Goal: Transaction & Acquisition: Purchase product/service

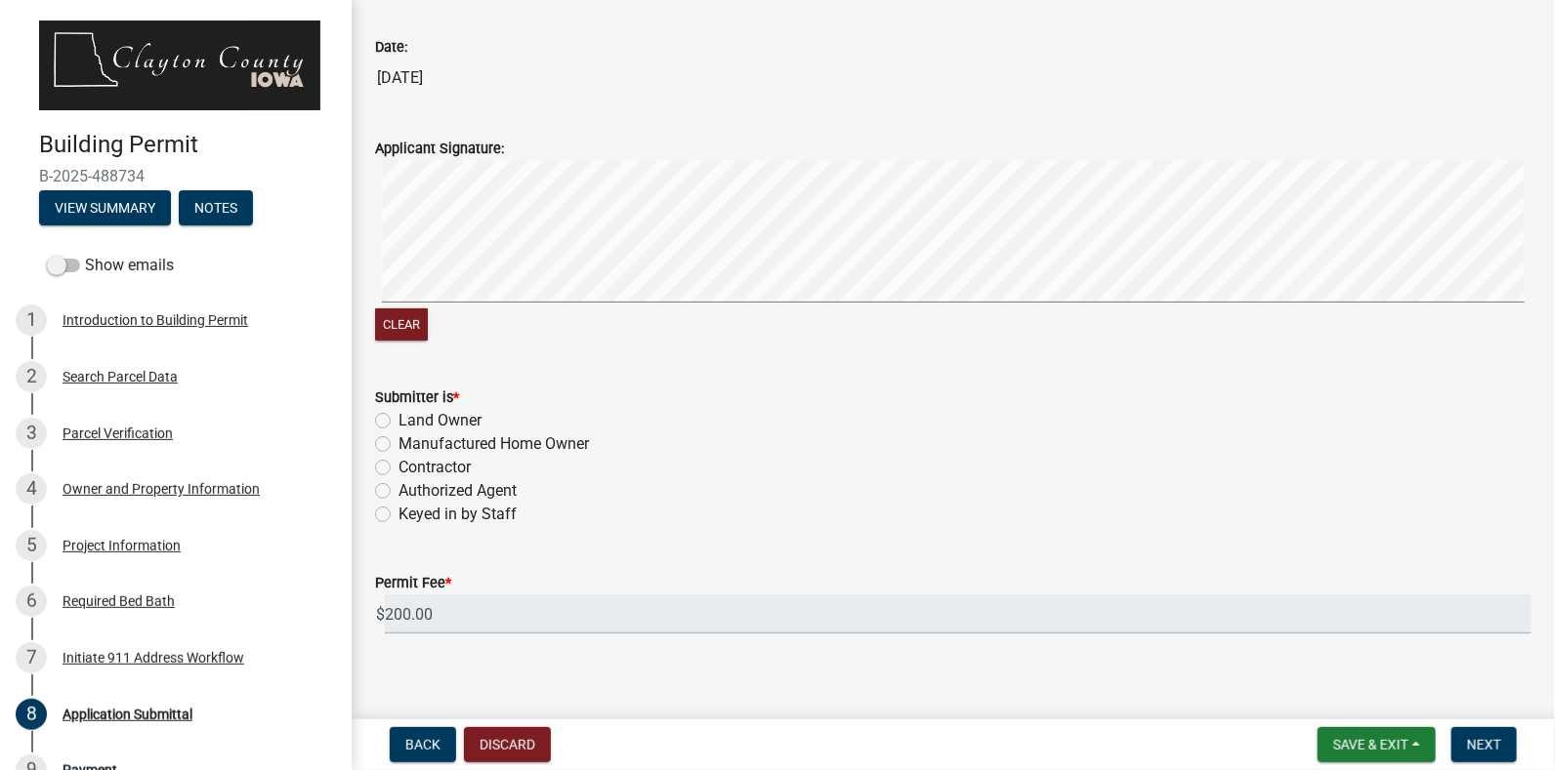
scroll to position [219, 0]
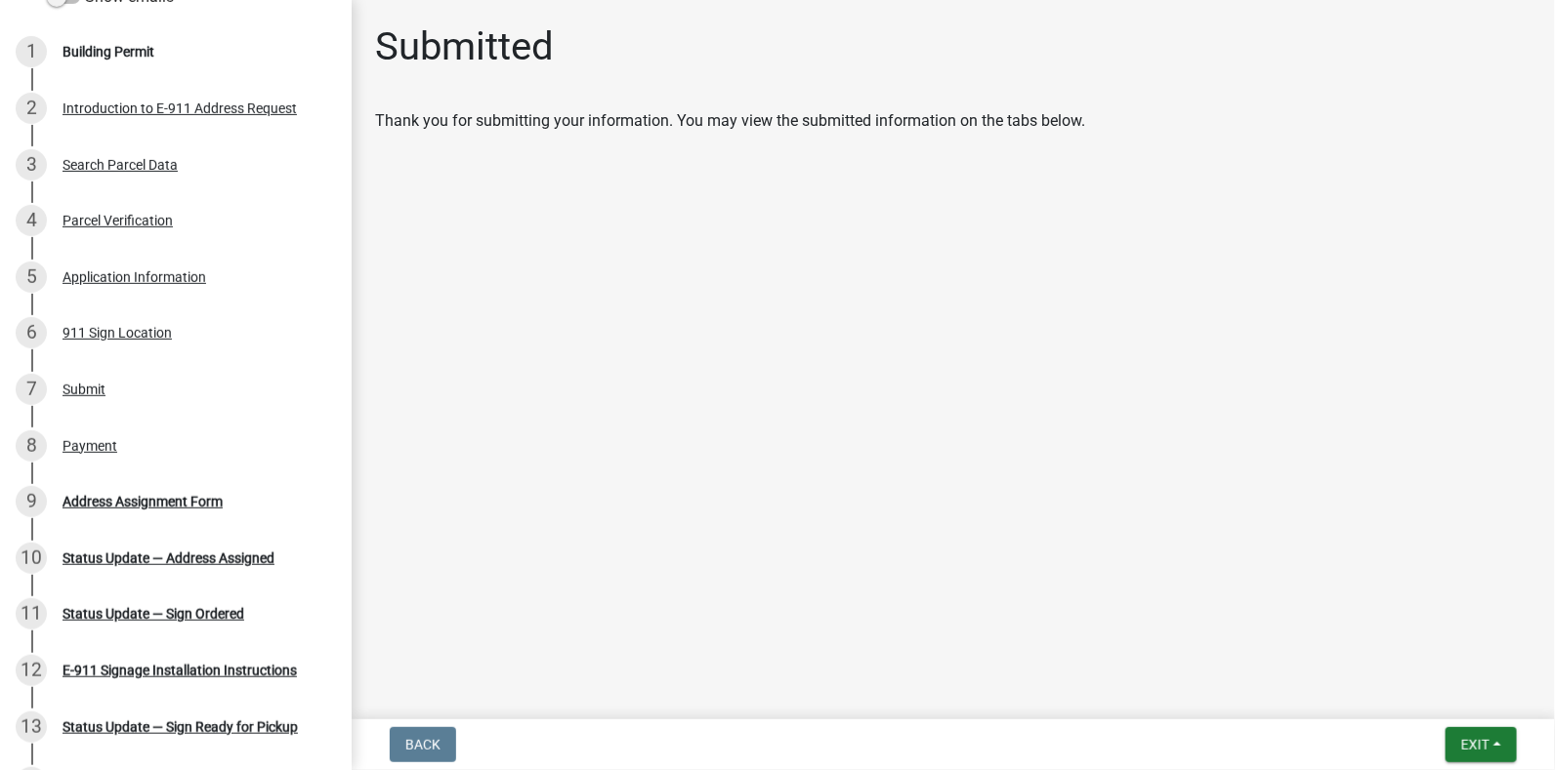
scroll to position [293, 0]
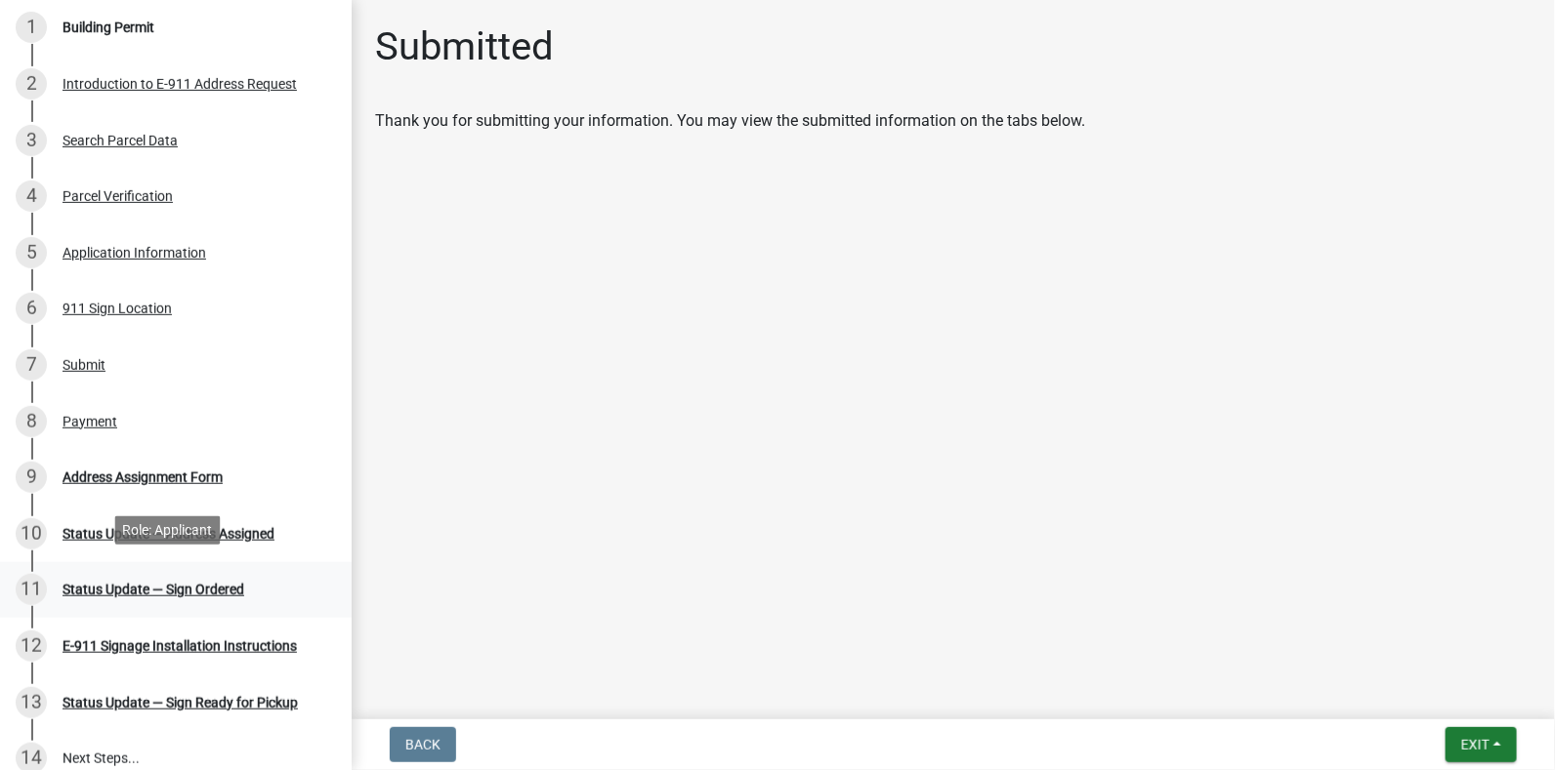
drag, startPoint x: 327, startPoint y: 569, endPoint x: 325, endPoint y: 587, distance: 17.7
click at [325, 587] on link "11 Status Update — Sign Ordered" at bounding box center [176, 590] width 352 height 57
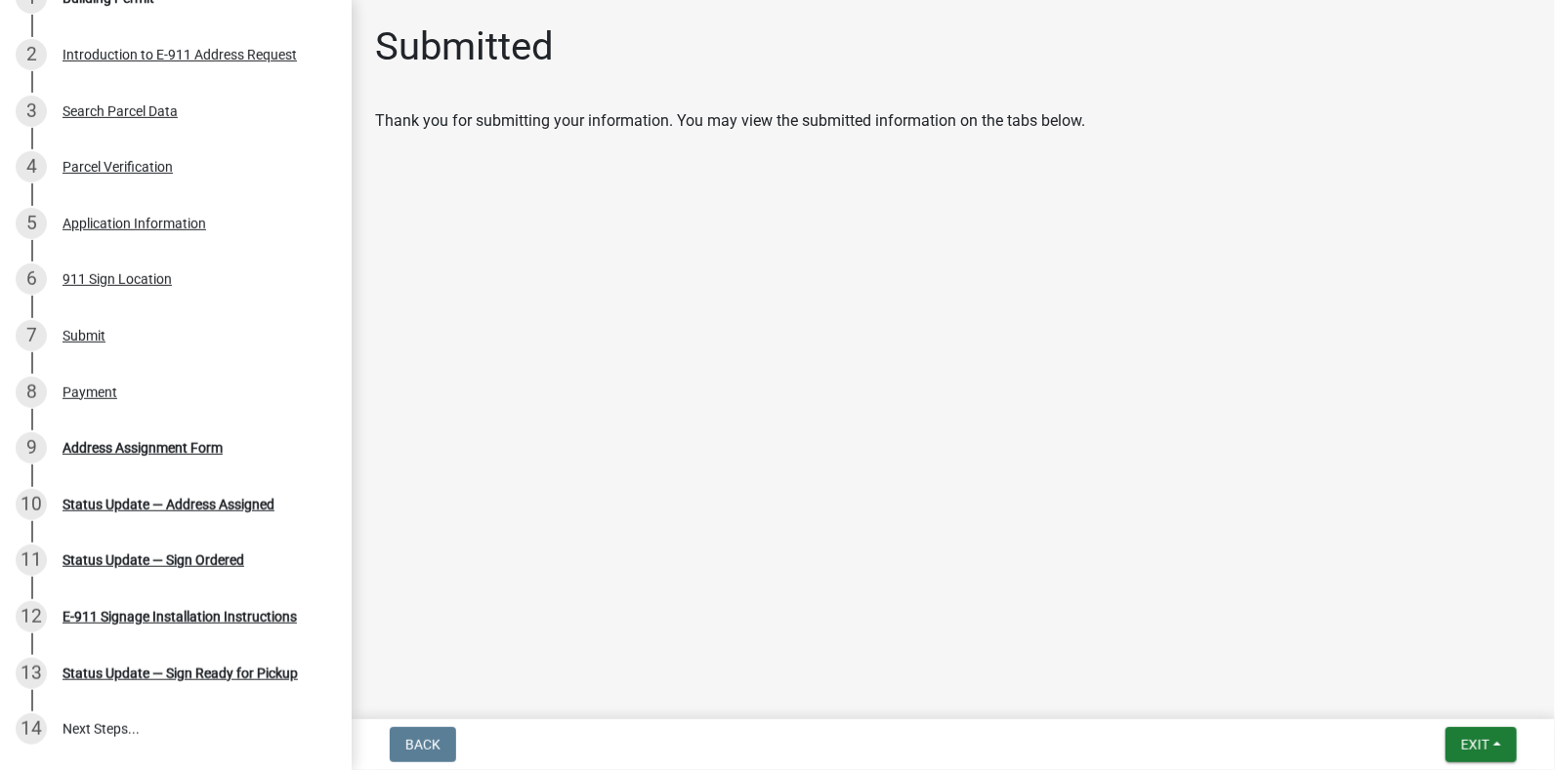
scroll to position [332, 0]
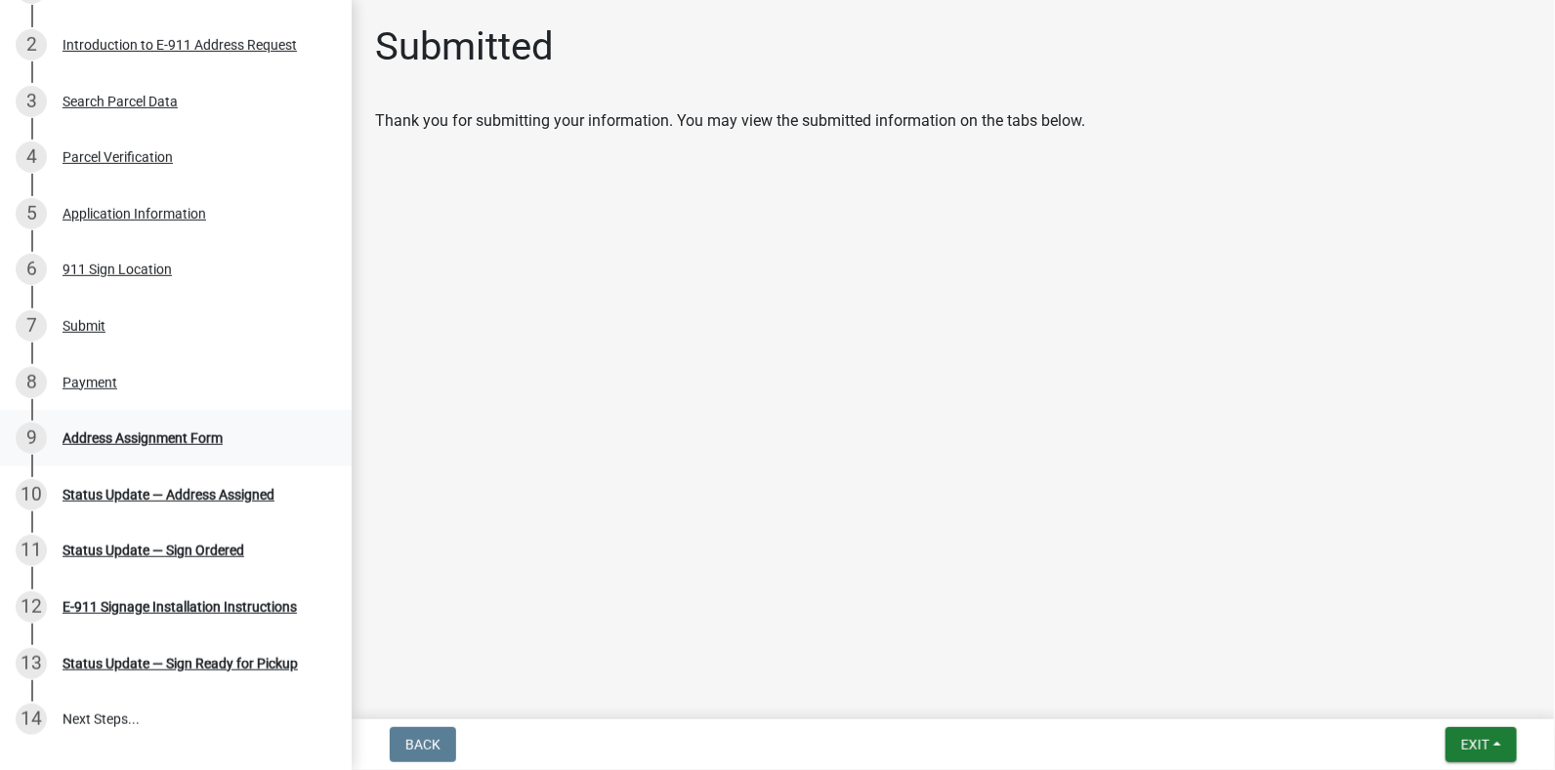
click at [136, 438] on div "Address Assignment Form" at bounding box center [142, 439] width 160 height 14
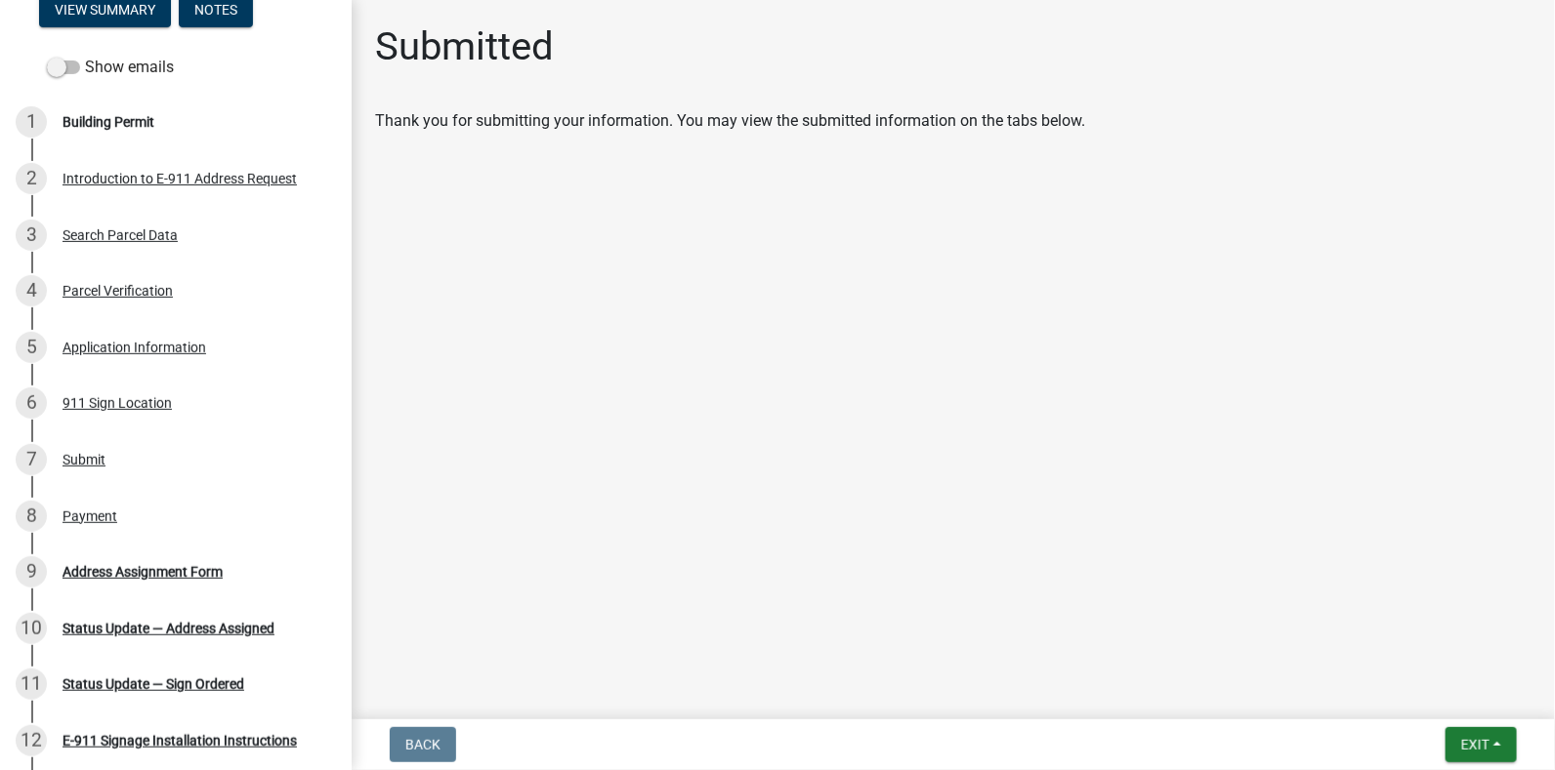
scroll to position [219, 0]
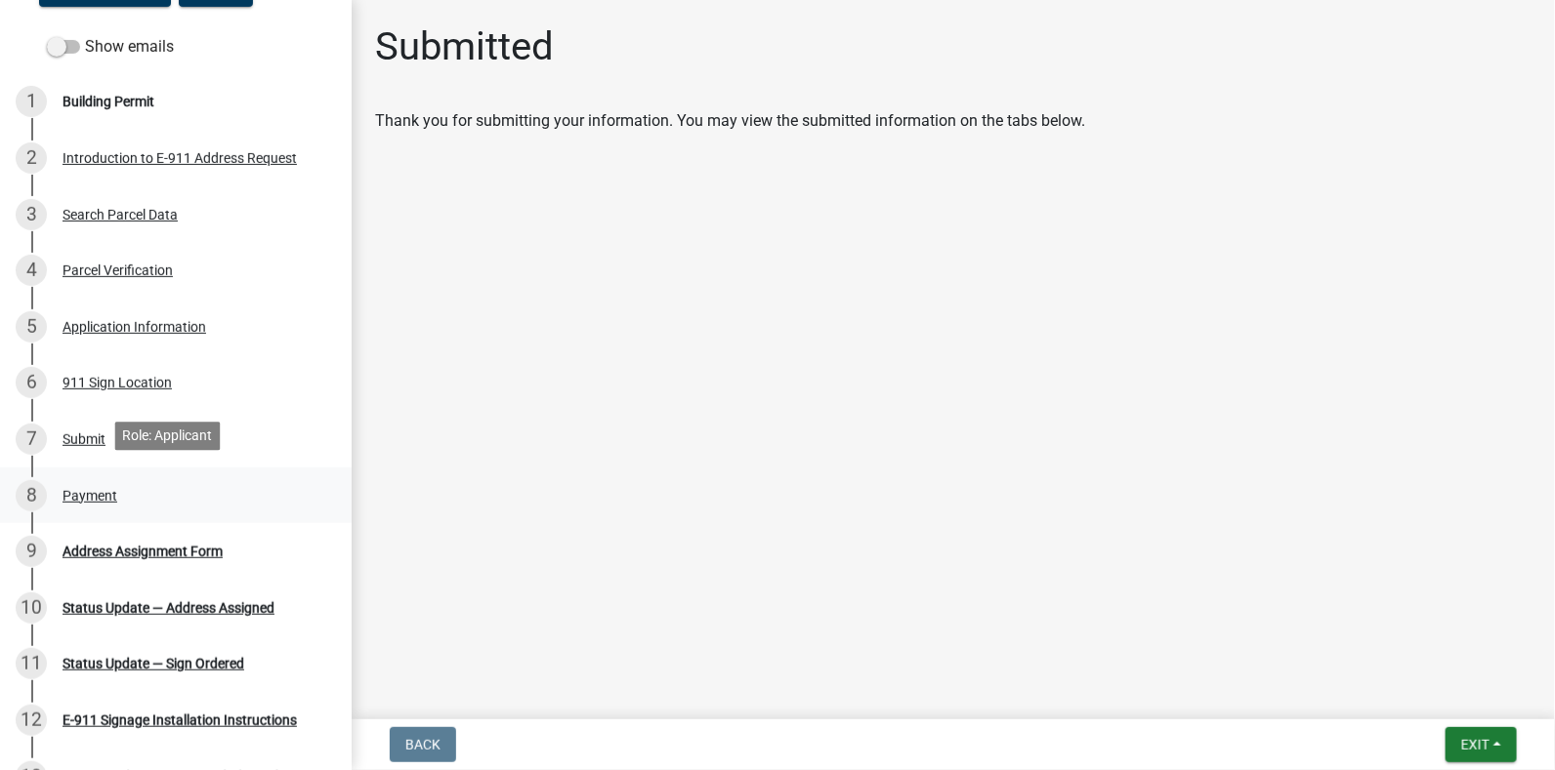
click at [96, 489] on div "Payment" at bounding box center [89, 496] width 55 height 14
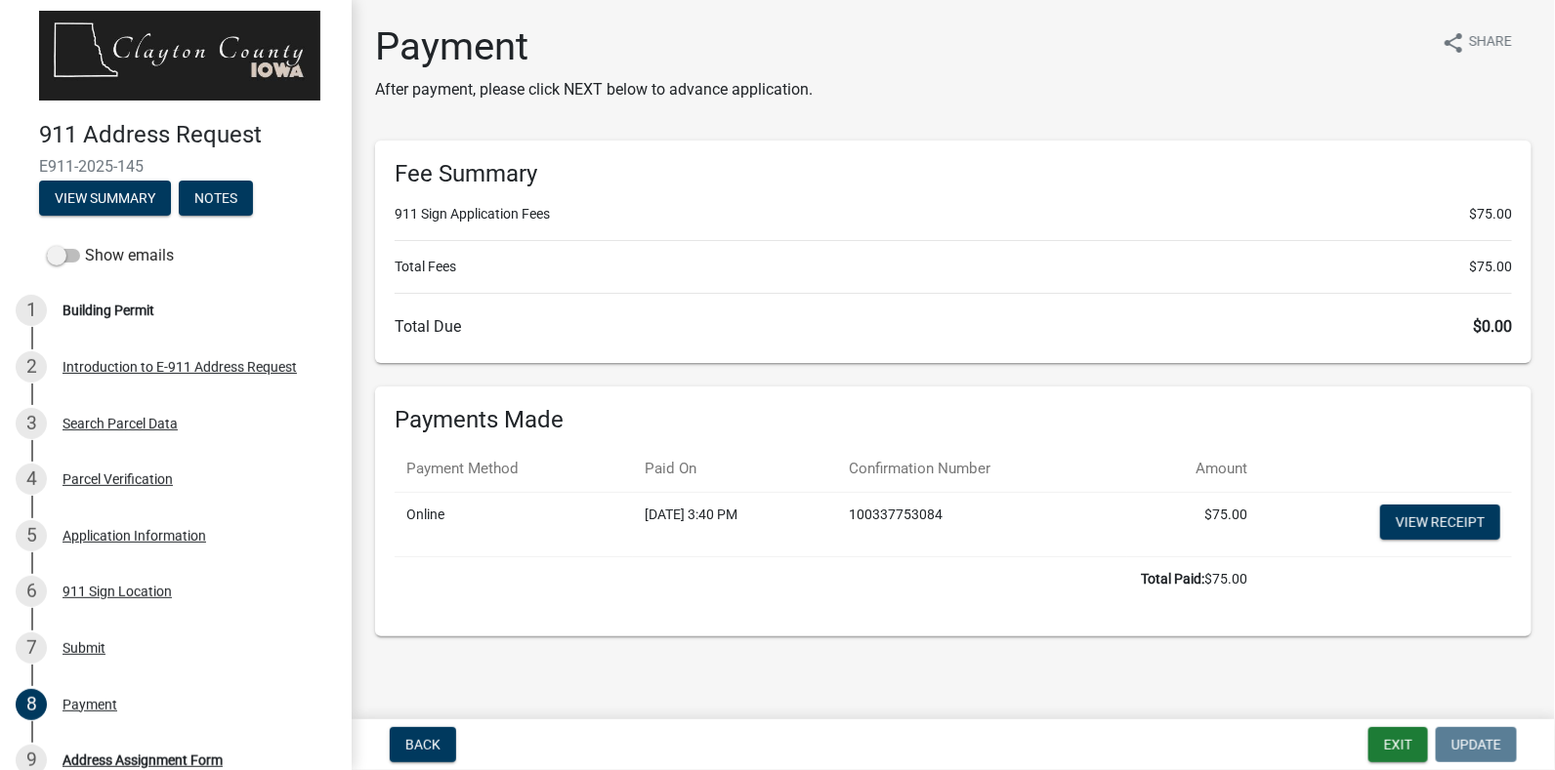
scroll to position [443, 0]
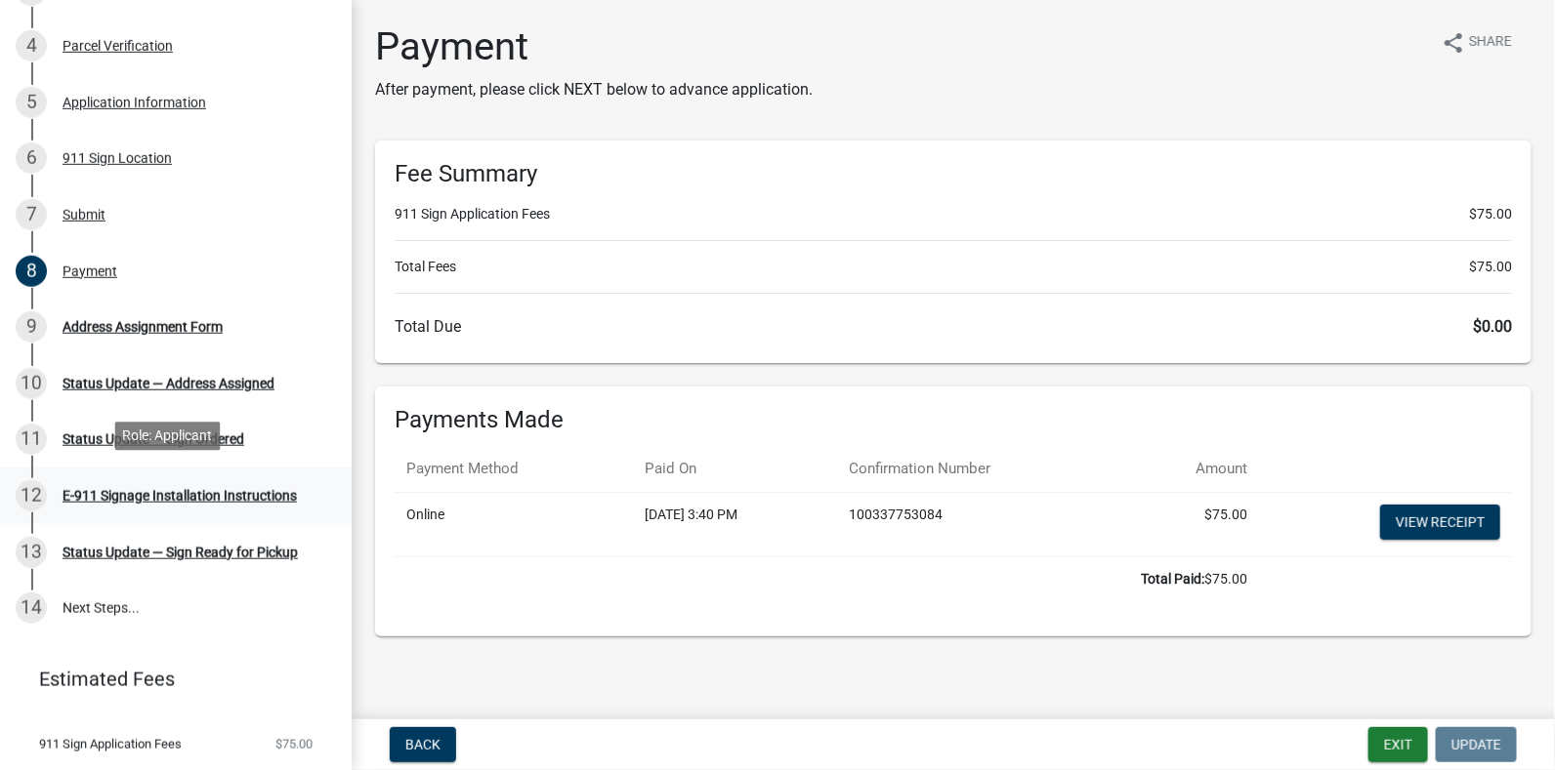
drag, startPoint x: 332, startPoint y: 542, endPoint x: 331, endPoint y: 511, distance: 31.3
click at [331, 511] on ul "1 Building Permit 2 Introduction to E-911 Address Request 3 Search Parcel Data …" at bounding box center [176, 243] width 352 height 803
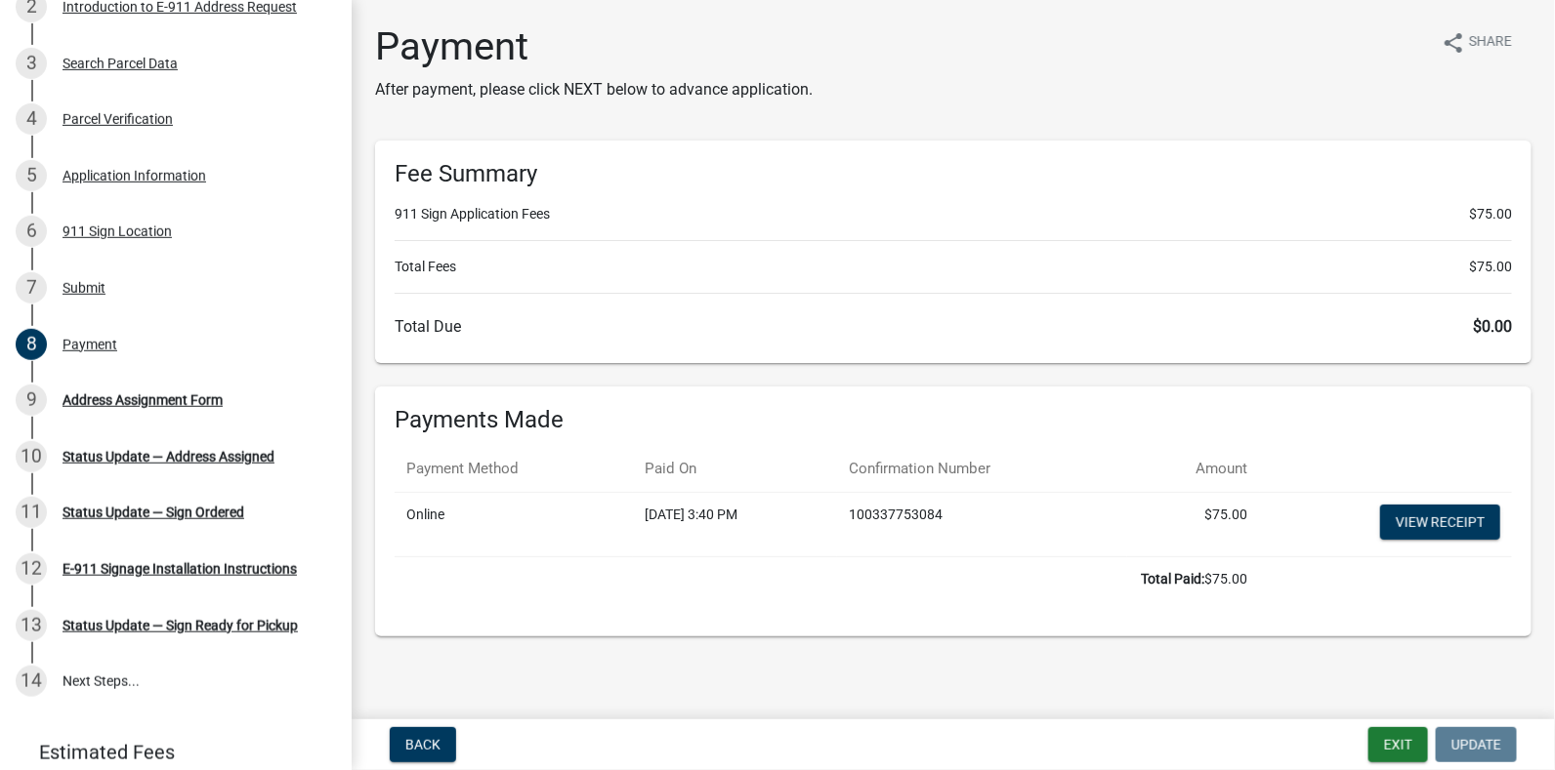
scroll to position [372, 0]
click at [212, 395] on div "Address Assignment Form" at bounding box center [142, 399] width 160 height 14
click at [431, 755] on button "Back" at bounding box center [423, 744] width 66 height 35
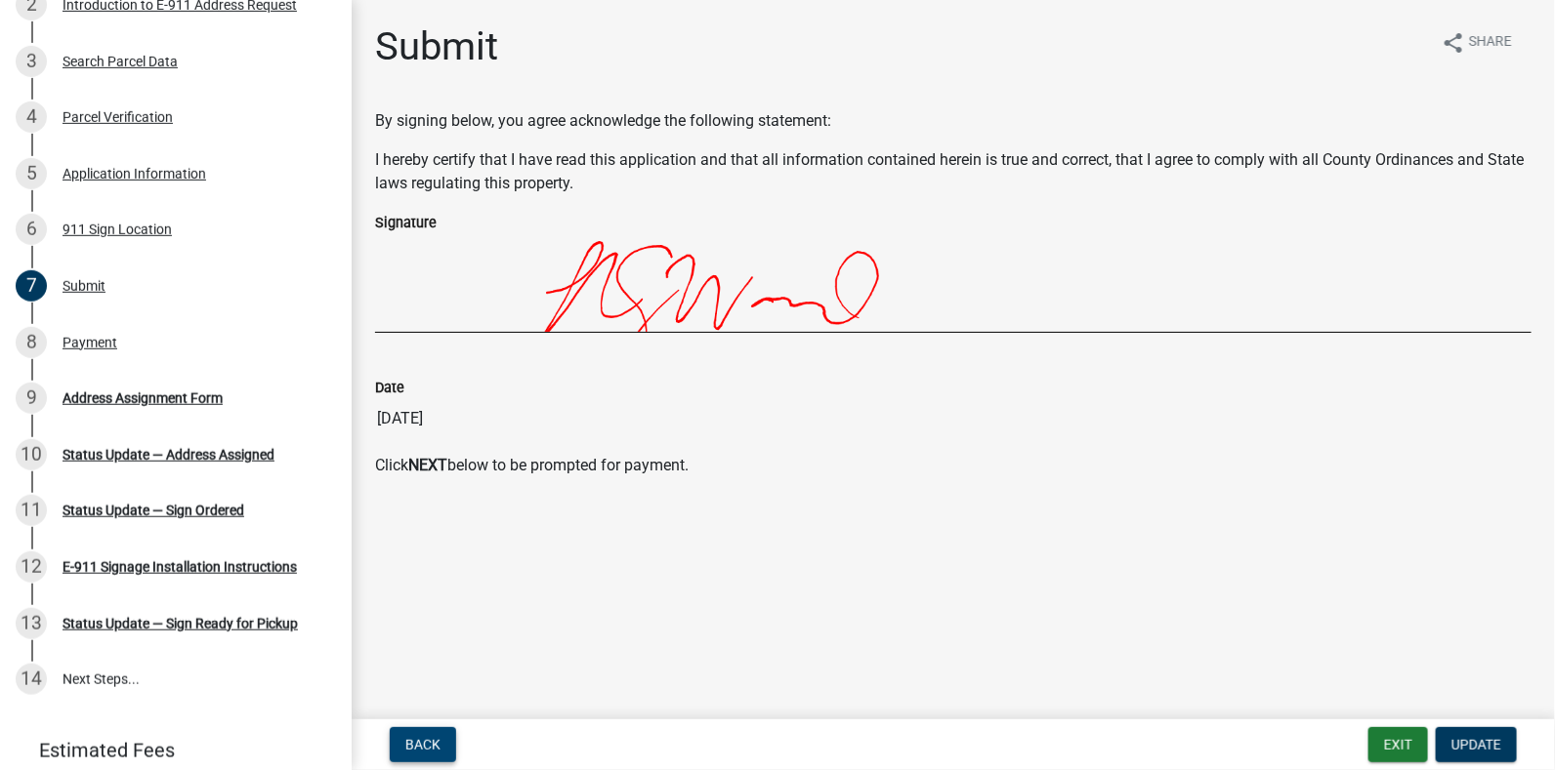
click at [431, 755] on button "Back" at bounding box center [423, 744] width 66 height 35
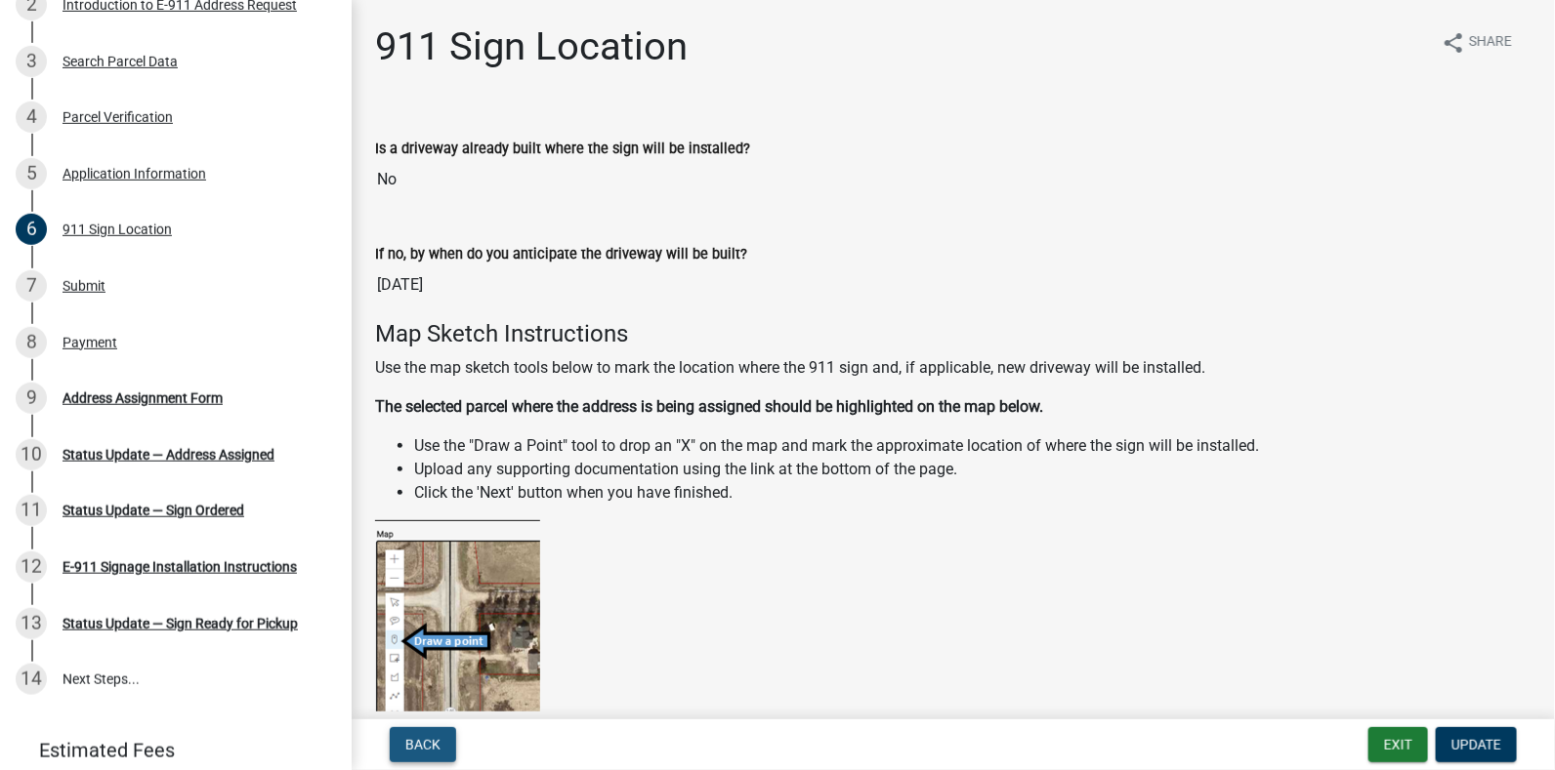
click at [431, 755] on button "Back" at bounding box center [423, 744] width 66 height 35
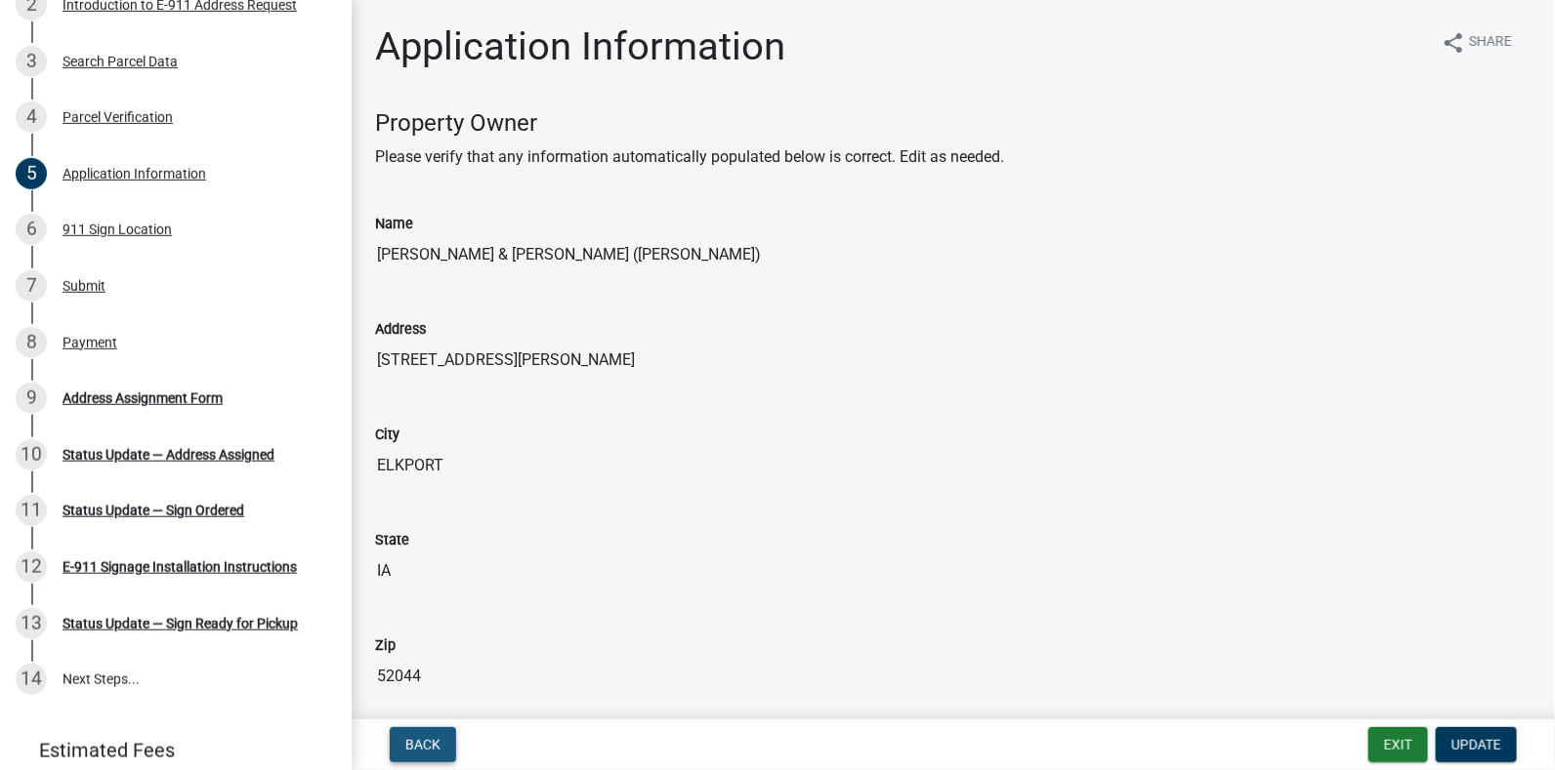
click at [431, 755] on button "Back" at bounding box center [423, 744] width 66 height 35
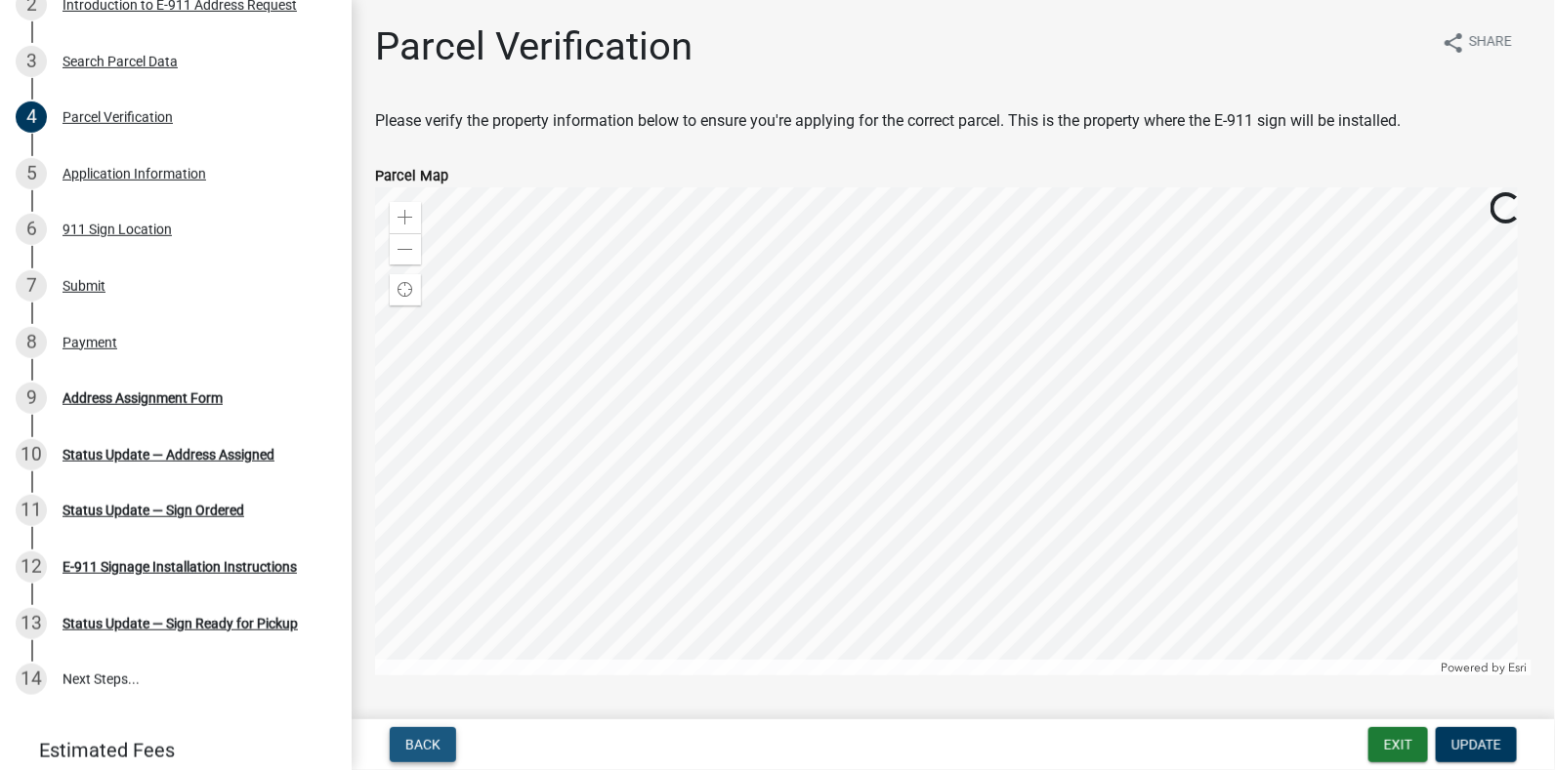
click at [431, 755] on button "Back" at bounding box center [423, 744] width 66 height 35
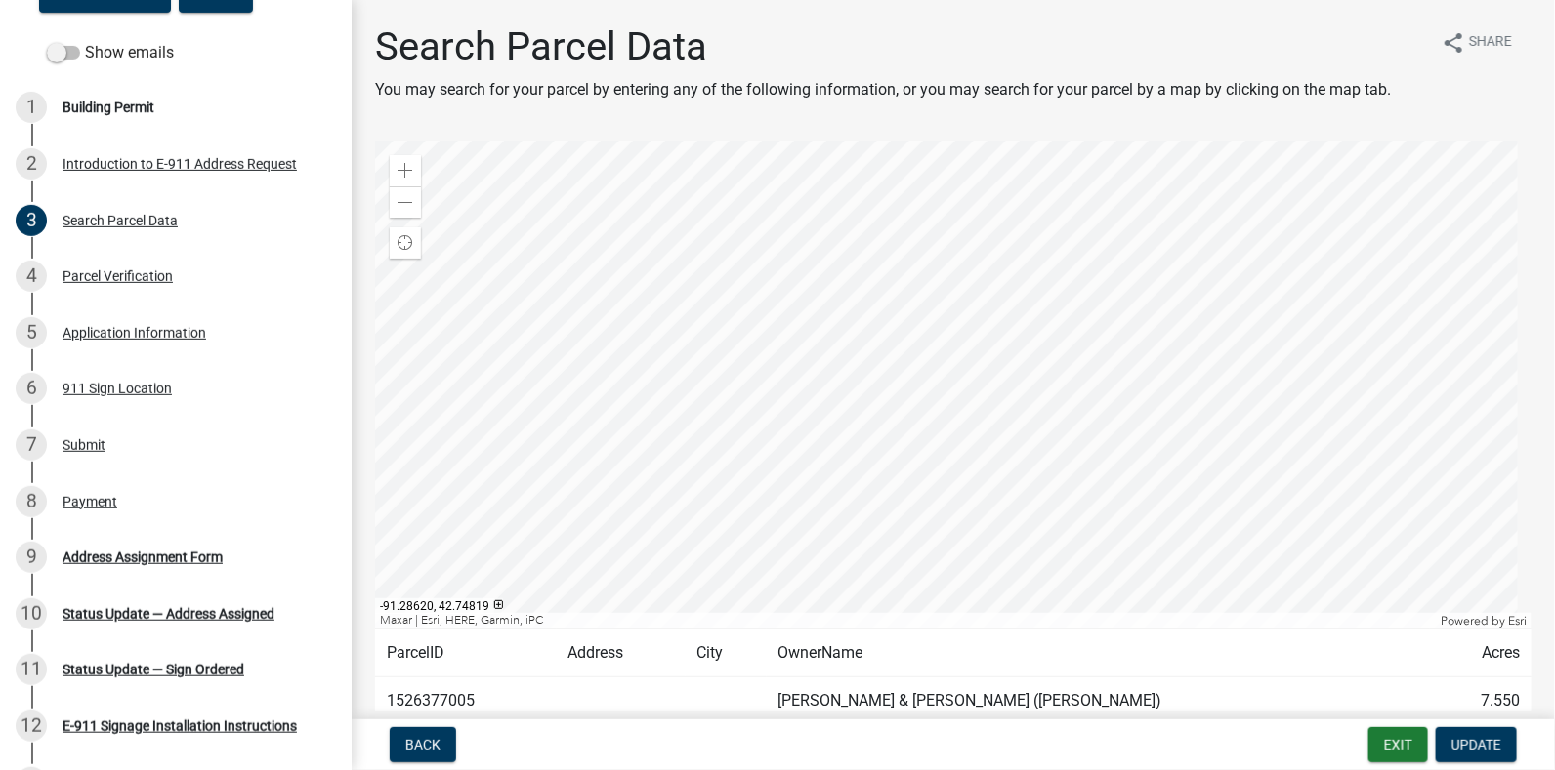
scroll to position [180, 0]
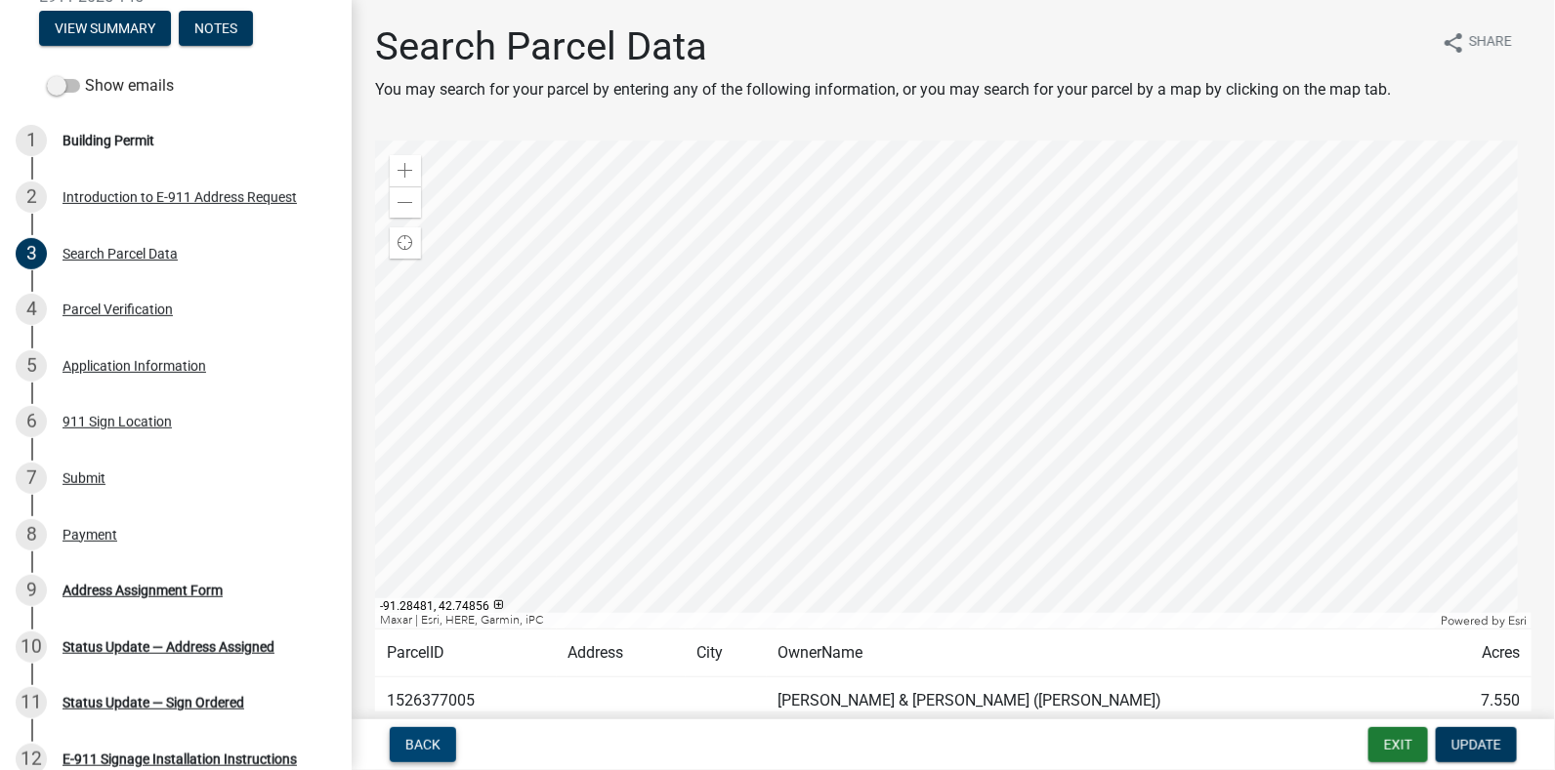
click at [442, 743] on button "Back" at bounding box center [423, 744] width 66 height 35
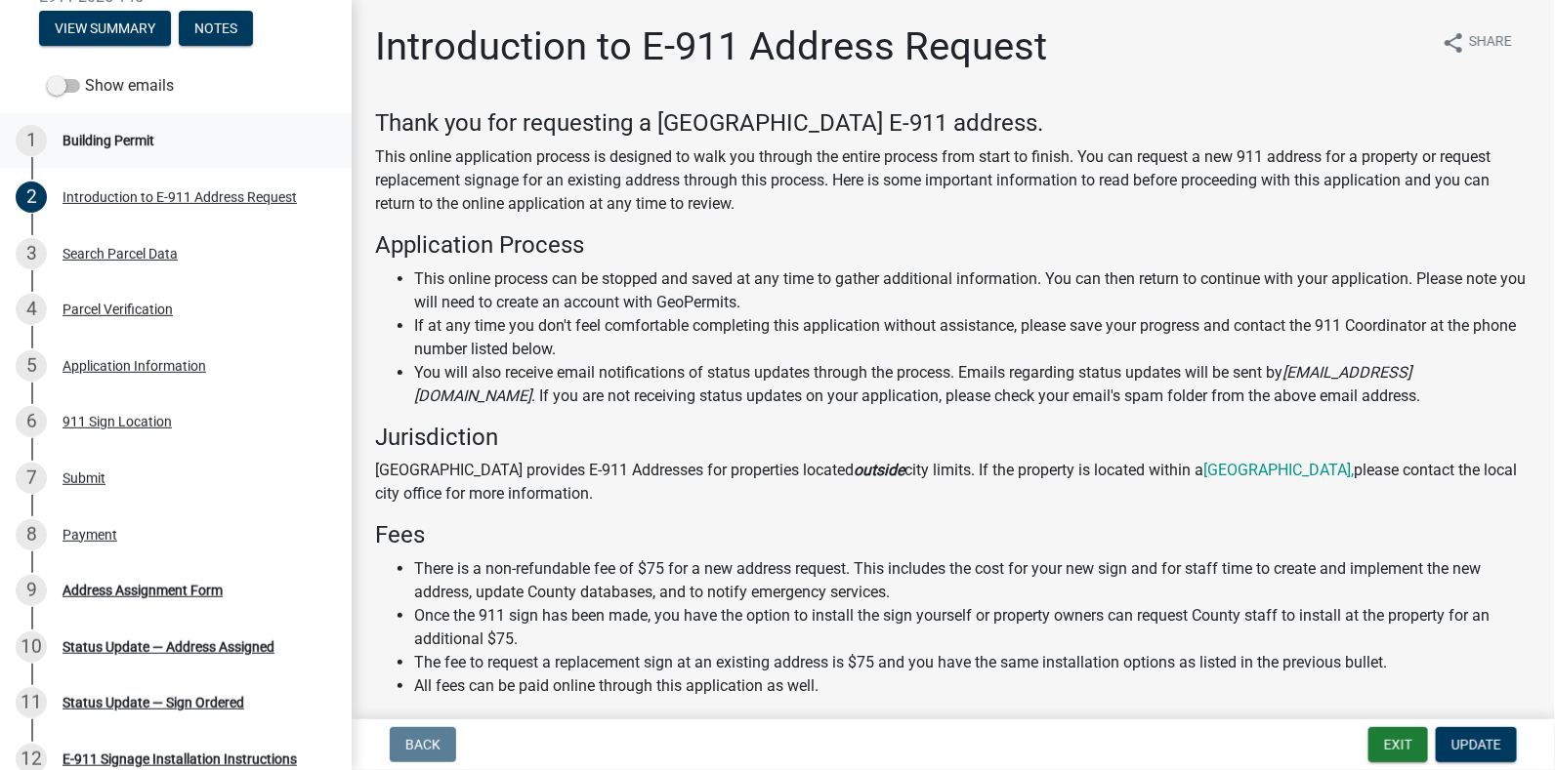
click at [143, 138] on div "Building Permit" at bounding box center [108, 141] width 92 height 14
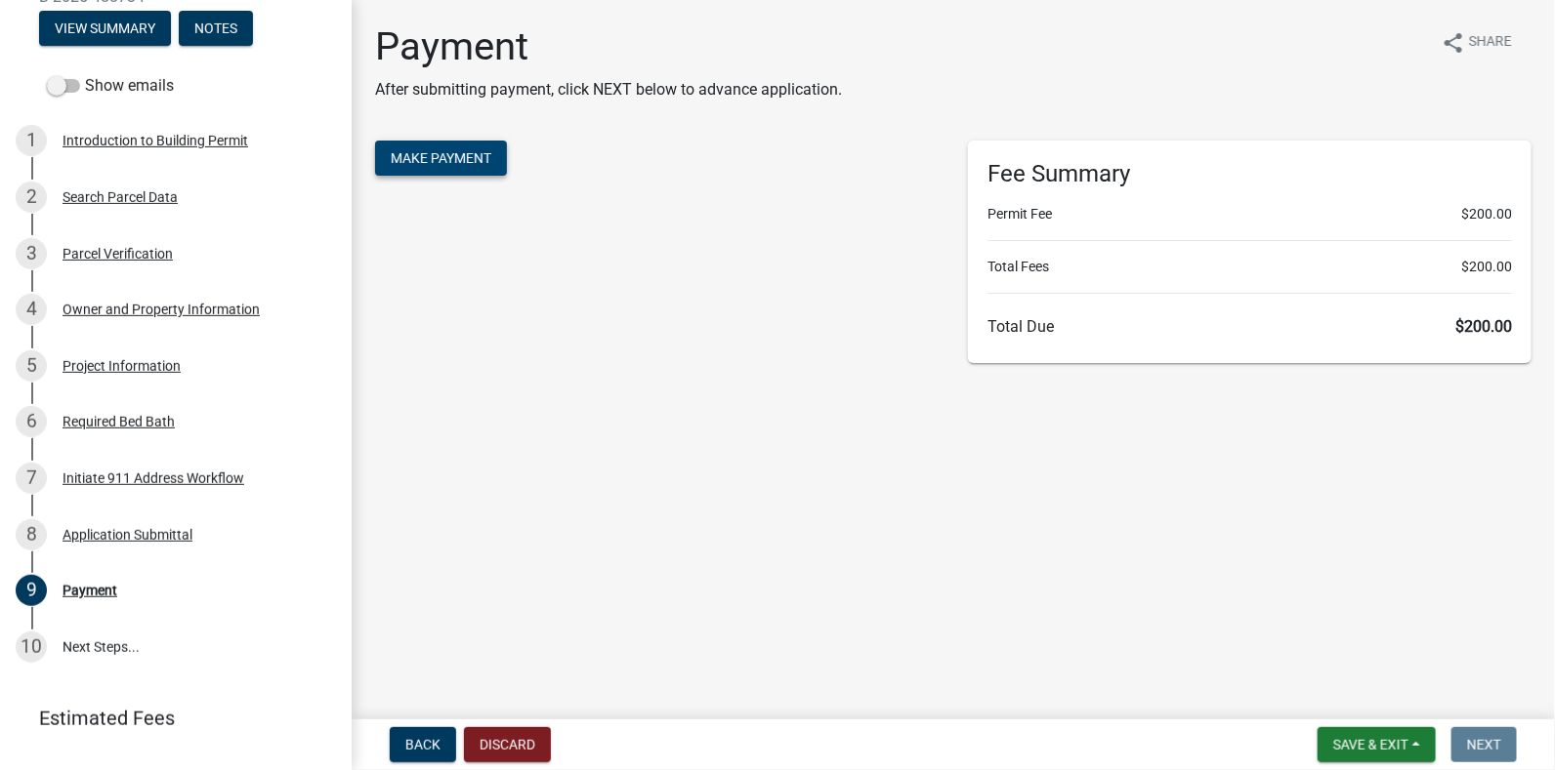
click at [438, 159] on span "Make Payment" at bounding box center [441, 158] width 101 height 16
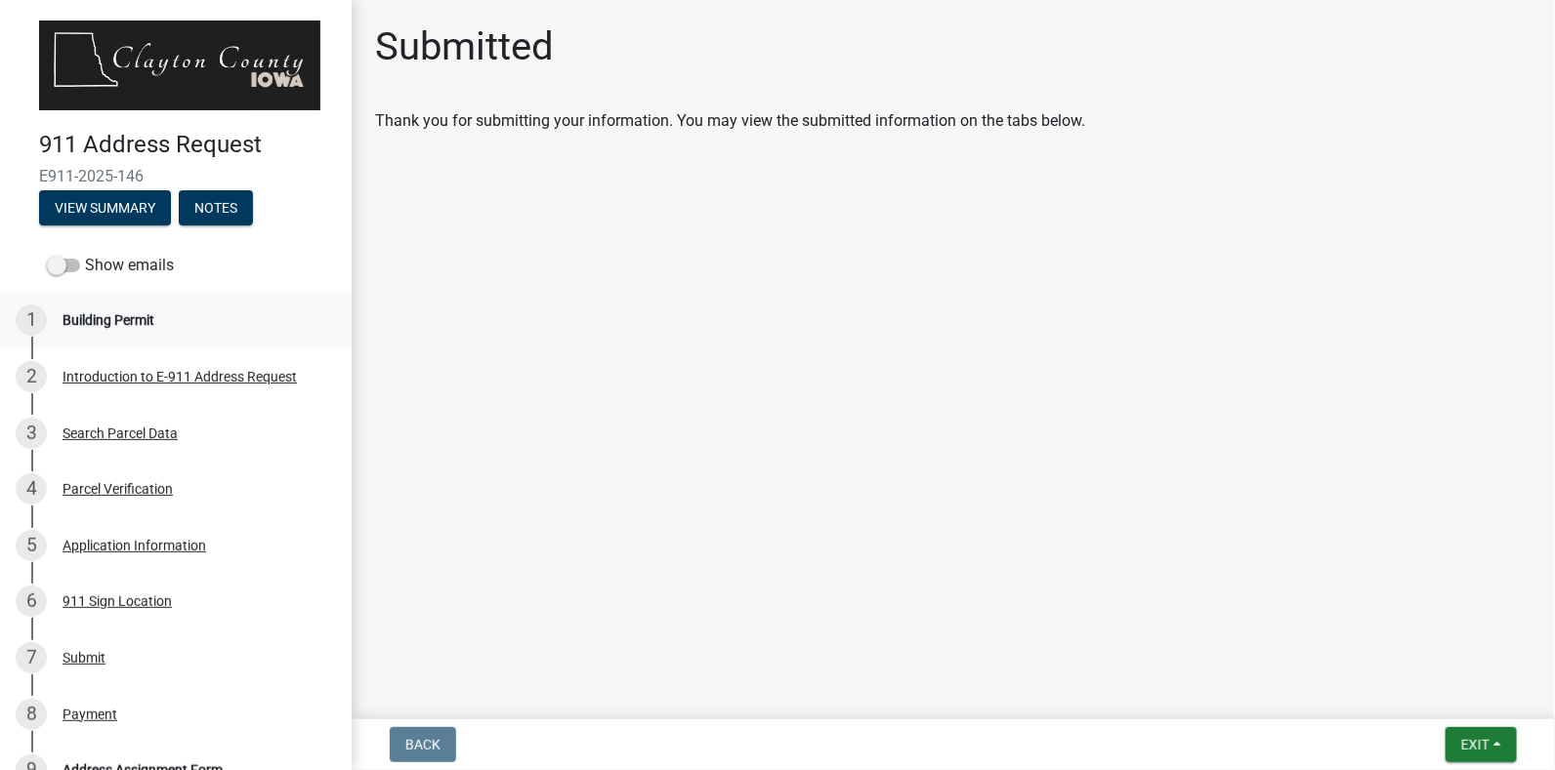
click at [135, 317] on div "Building Permit" at bounding box center [108, 320] width 92 height 14
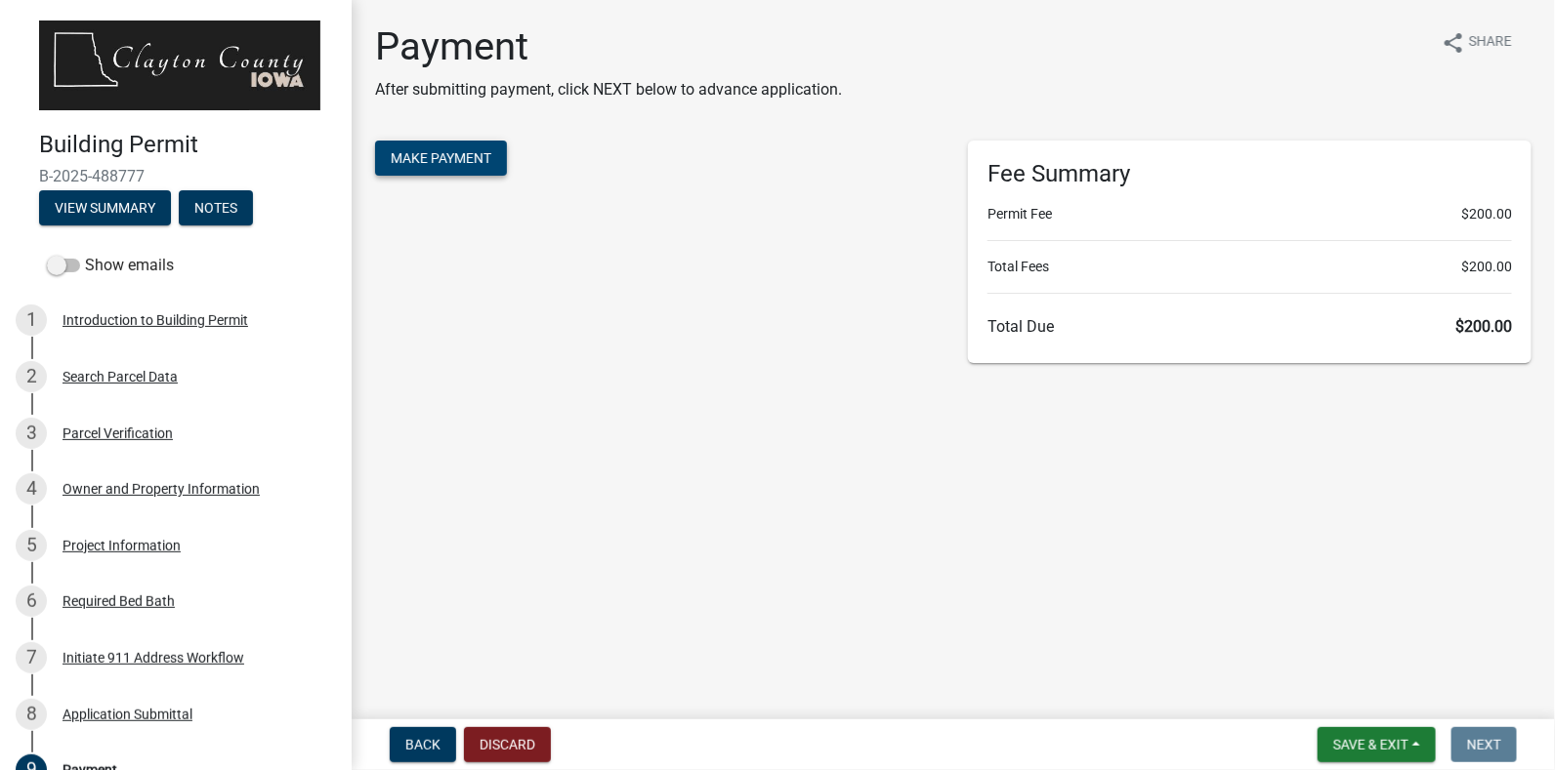
click at [454, 158] on span "Make Payment" at bounding box center [441, 158] width 101 height 16
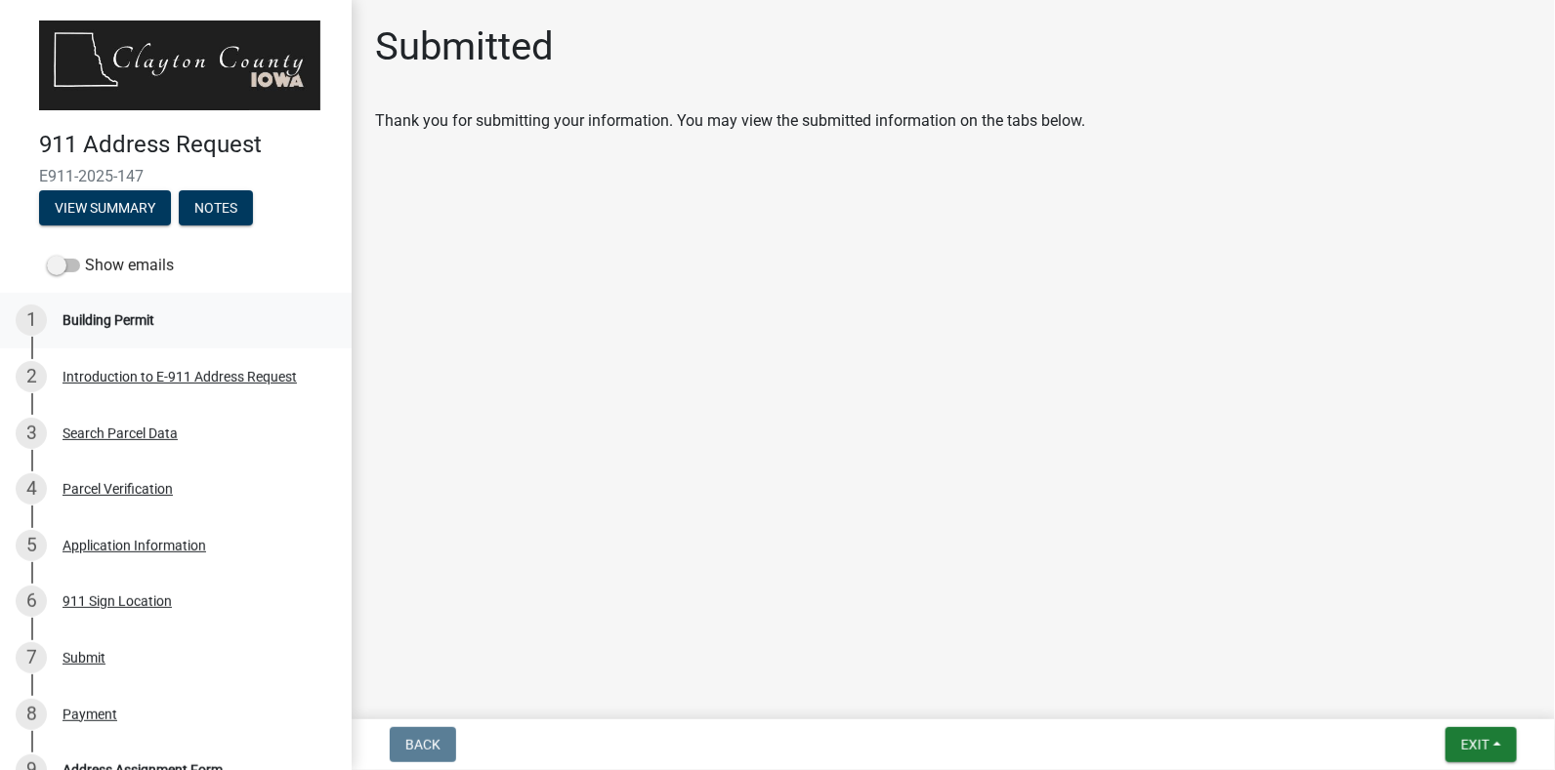
click at [140, 313] on div "Building Permit" at bounding box center [108, 320] width 92 height 14
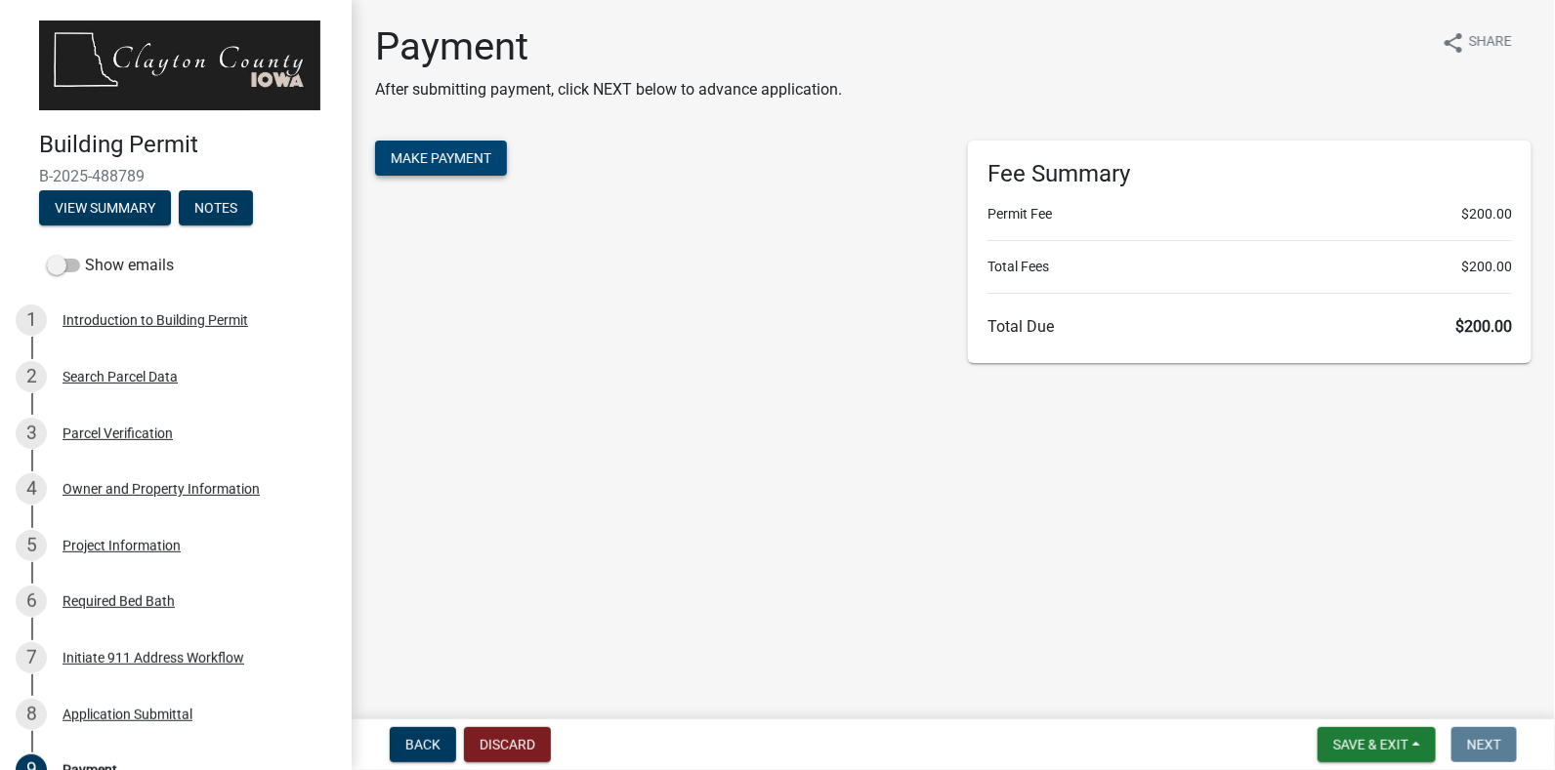
click at [463, 159] on span "Make Payment" at bounding box center [441, 158] width 101 height 16
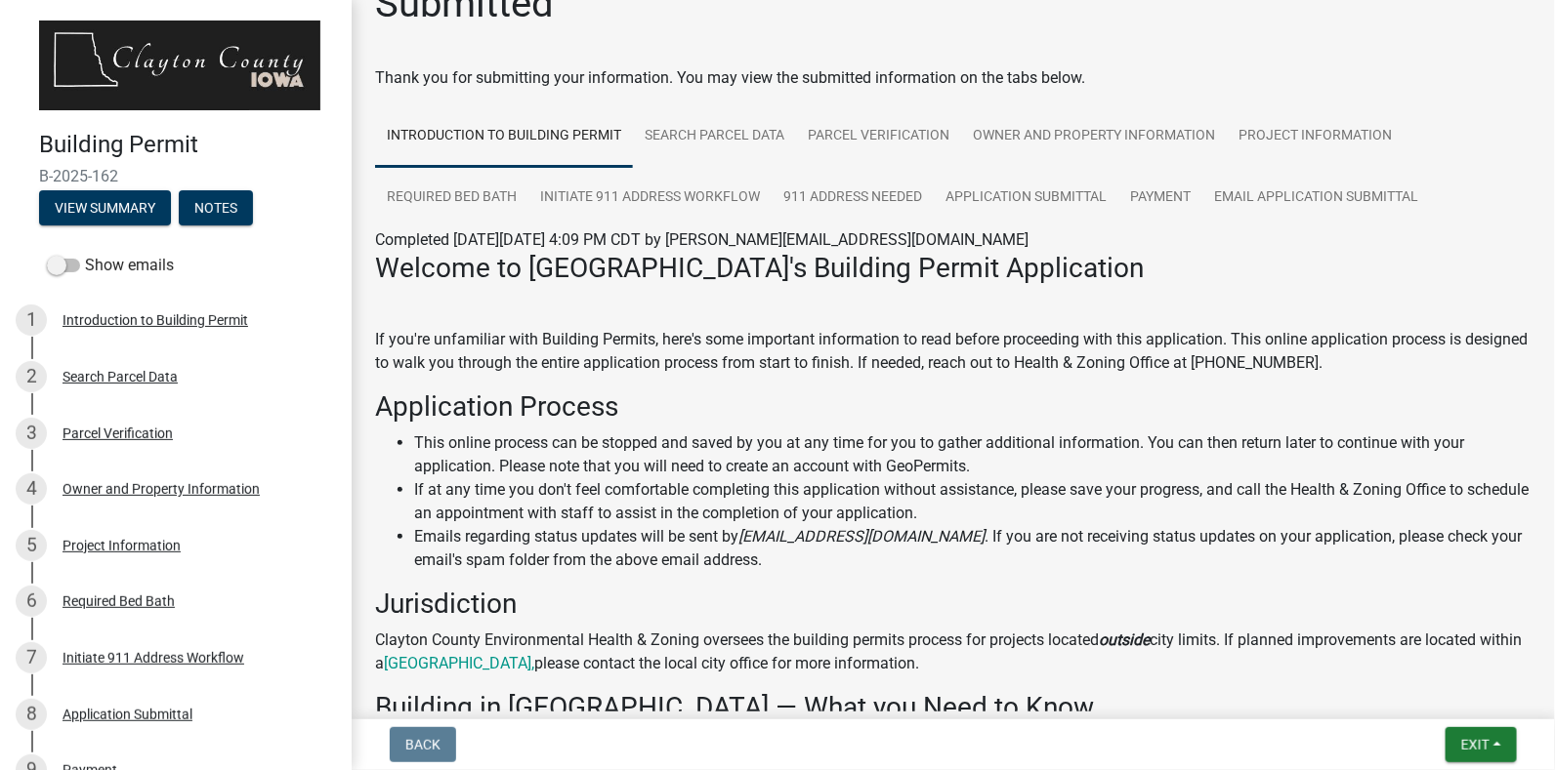
scroll to position [48, 0]
